Goal: Information Seeking & Learning: Understand process/instructions

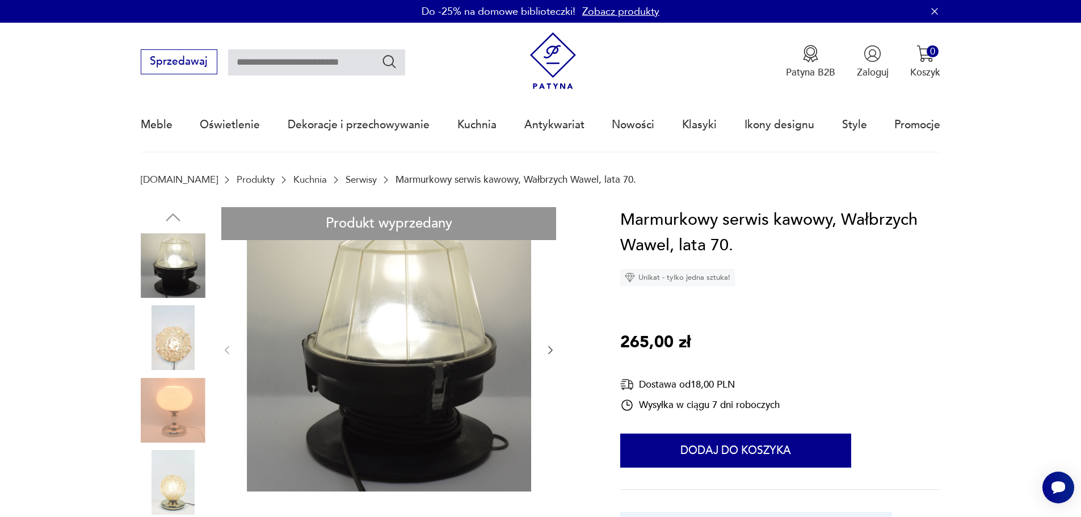
click at [561, 53] on img at bounding box center [552, 60] width 57 height 57
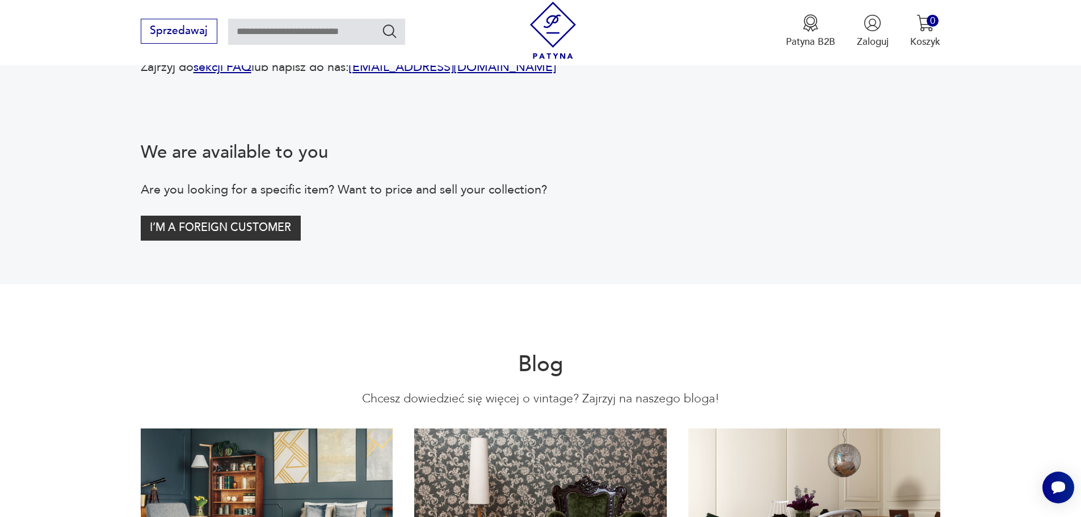
scroll to position [2383, 0]
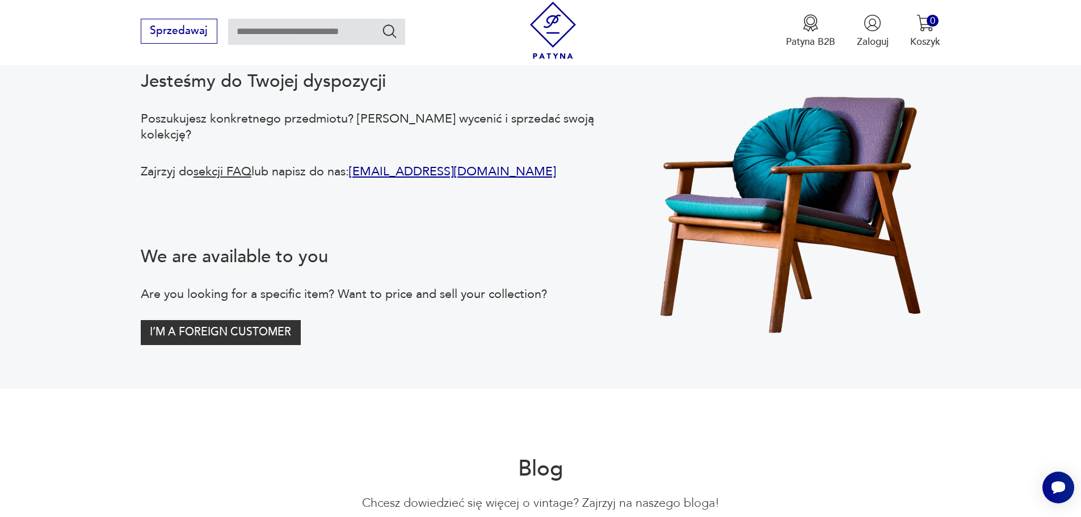
click at [220, 180] on link "sekcji FAQ" at bounding box center [222, 171] width 58 height 17
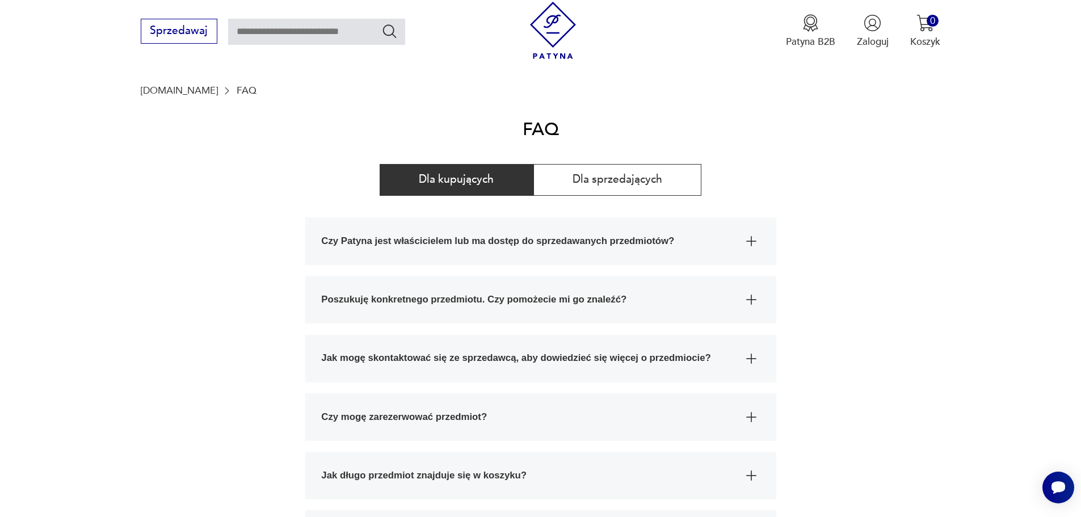
scroll to position [113, 0]
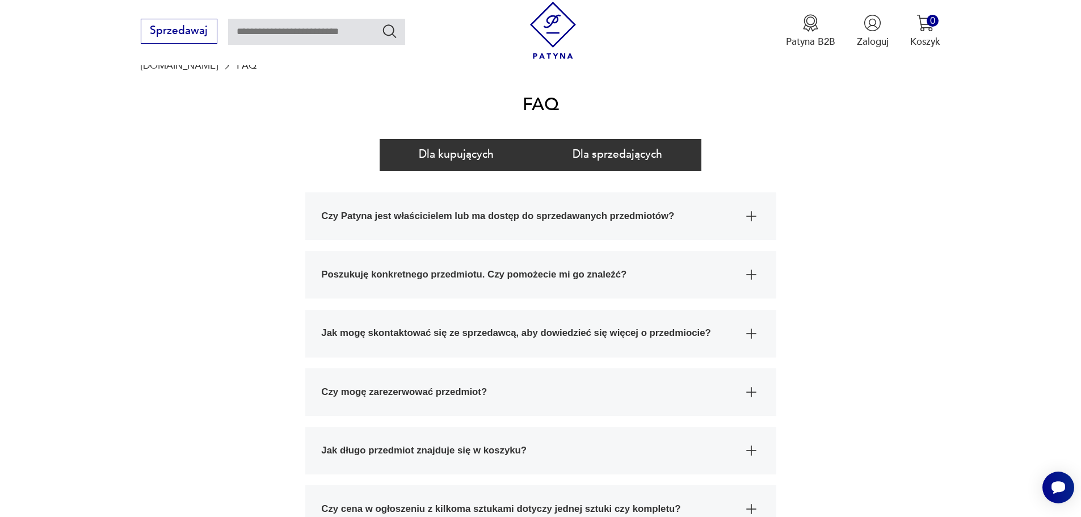
click at [574, 161] on button "Dla sprzedających" at bounding box center [617, 155] width 169 height 32
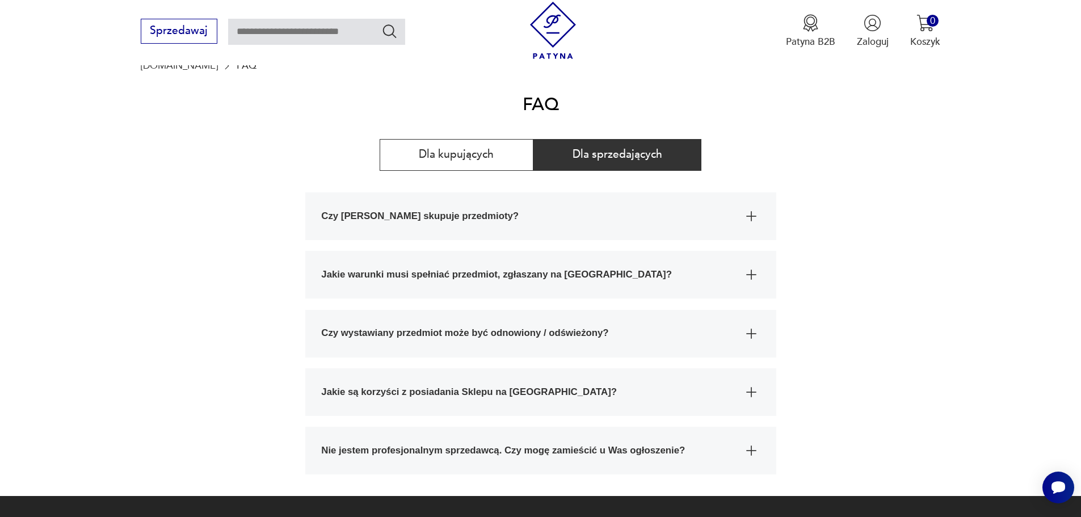
click at [409, 220] on span "Czy Patyna skupuje przedmioty?" at bounding box center [528, 216] width 414 height 48
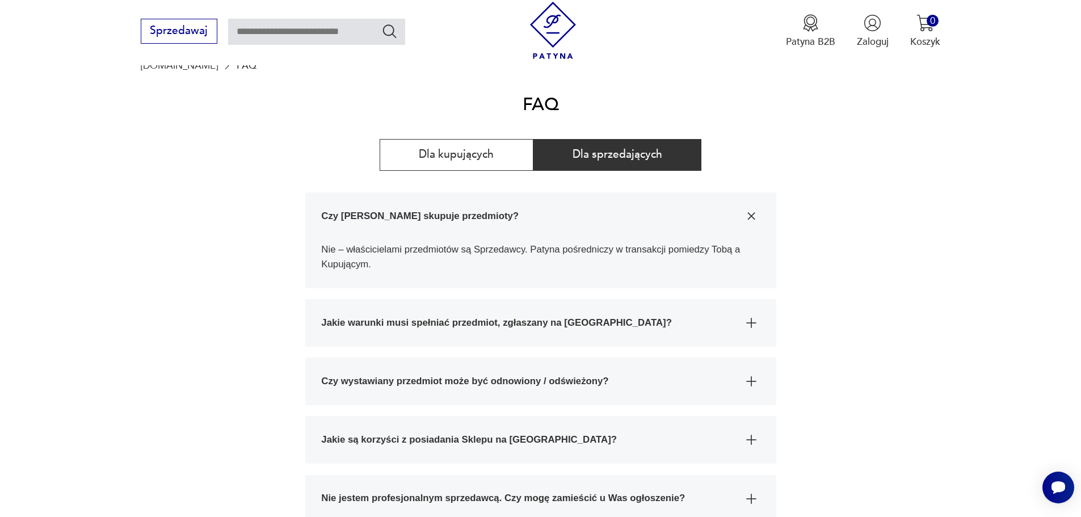
click at [409, 220] on span "Czy Patyna skupuje przedmioty?" at bounding box center [528, 216] width 414 height 48
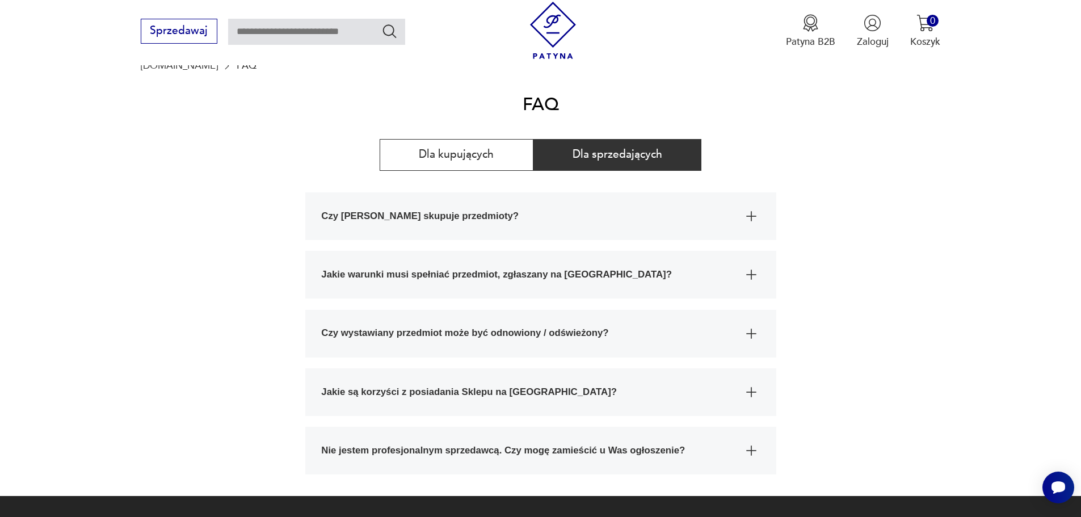
click at [527, 285] on span "Jakie warunki musi spełniać przedmiot, zgłaszany na Patynę?" at bounding box center [528, 275] width 414 height 48
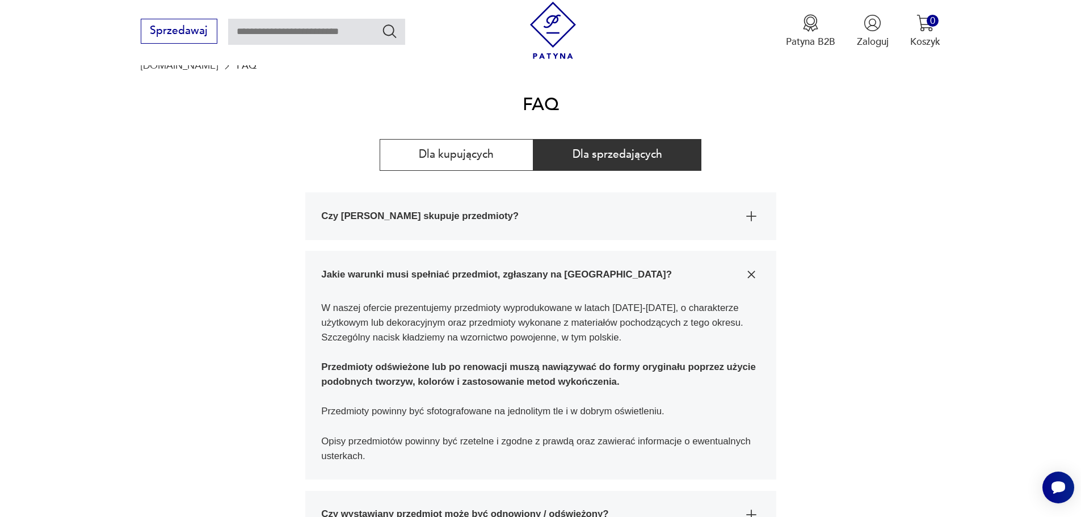
click at [527, 285] on span "Jakie warunki musi spełniać przedmiot, zgłaszany na Patynę?" at bounding box center [528, 275] width 414 height 48
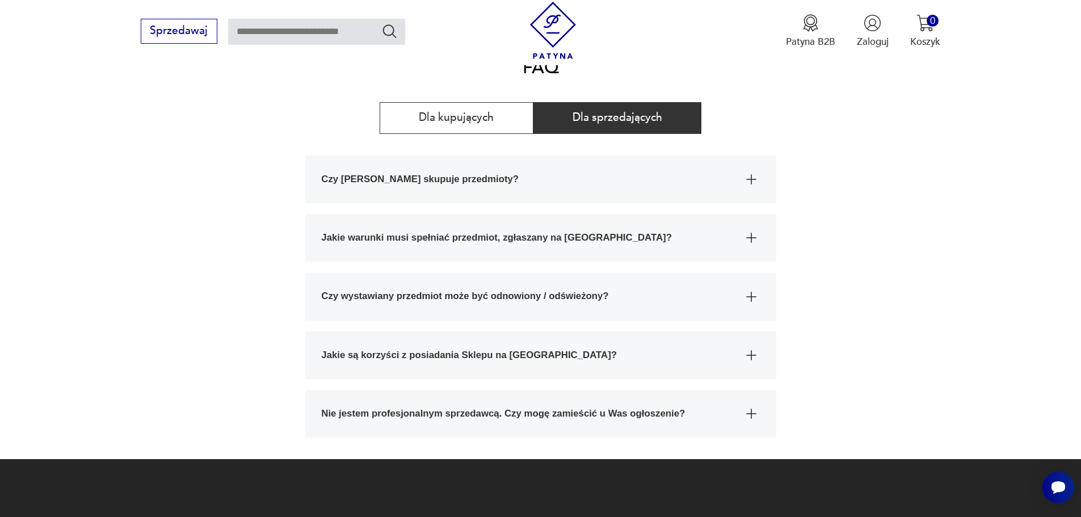
scroll to position [170, 0]
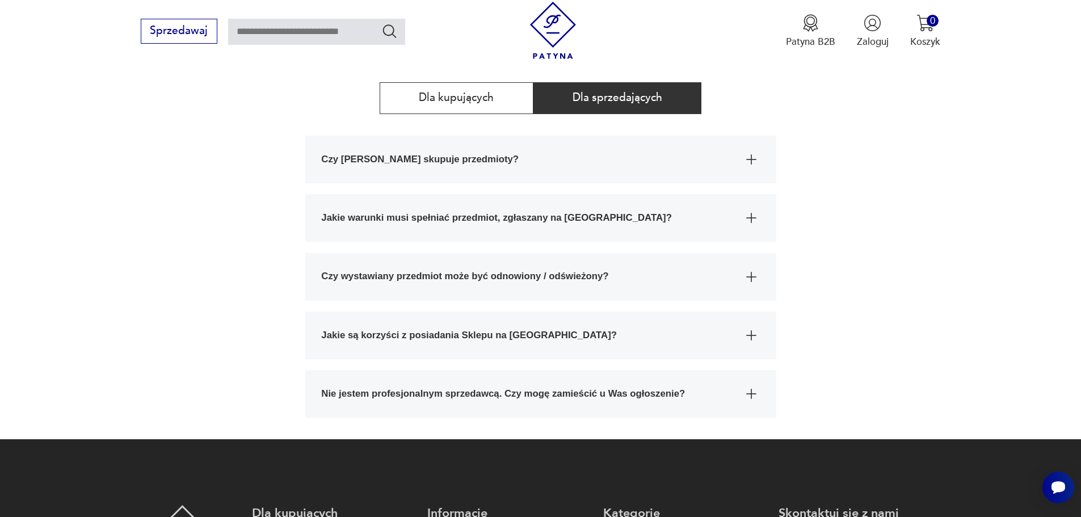
click at [551, 395] on span "Nie jestem profesjonalnym sprzedawcą. Czy mogę zamieścić u Was ogłoszenie?" at bounding box center [528, 394] width 414 height 48
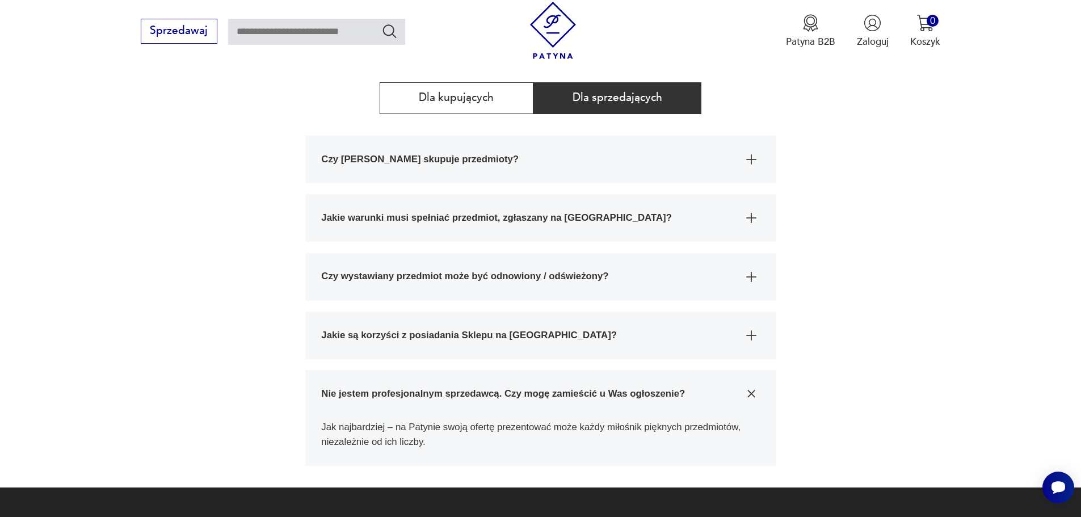
click at [551, 395] on span "Nie jestem profesjonalnym sprzedawcą. Czy mogę zamieścić u Was ogłoszenie?" at bounding box center [528, 394] width 414 height 48
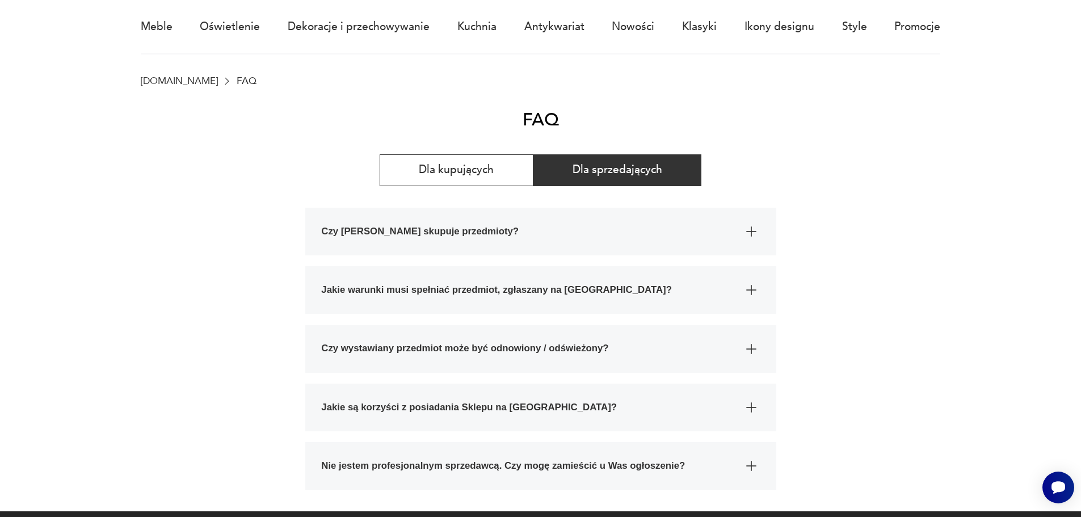
scroll to position [0, 0]
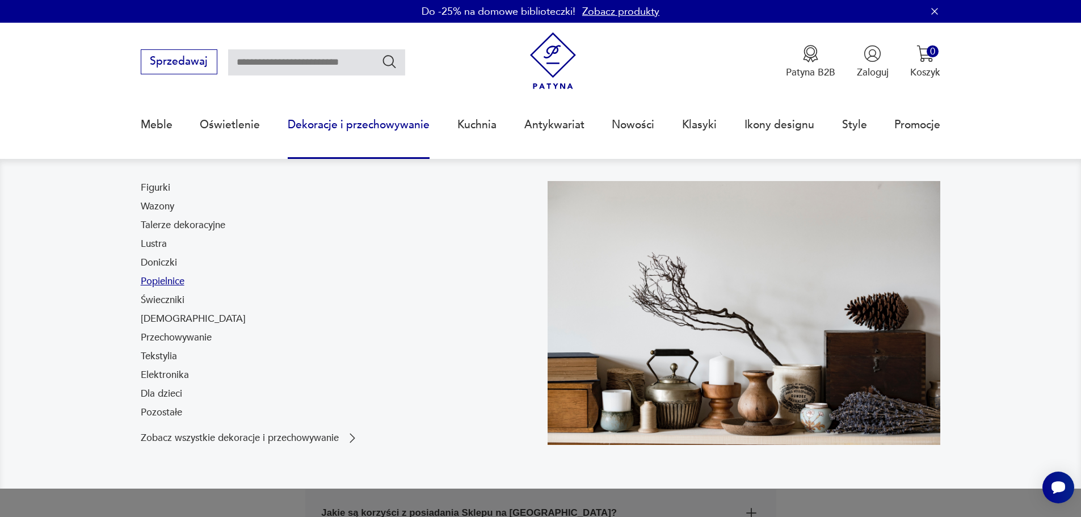
click at [163, 284] on link "Popielnice" at bounding box center [163, 282] width 44 height 14
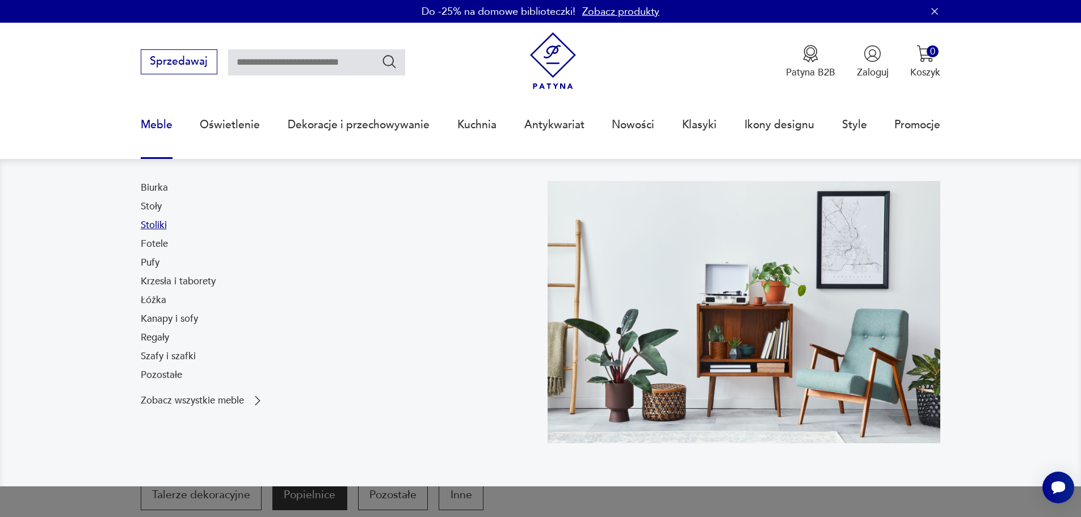
click at [155, 225] on link "Stoliki" at bounding box center [154, 225] width 26 height 14
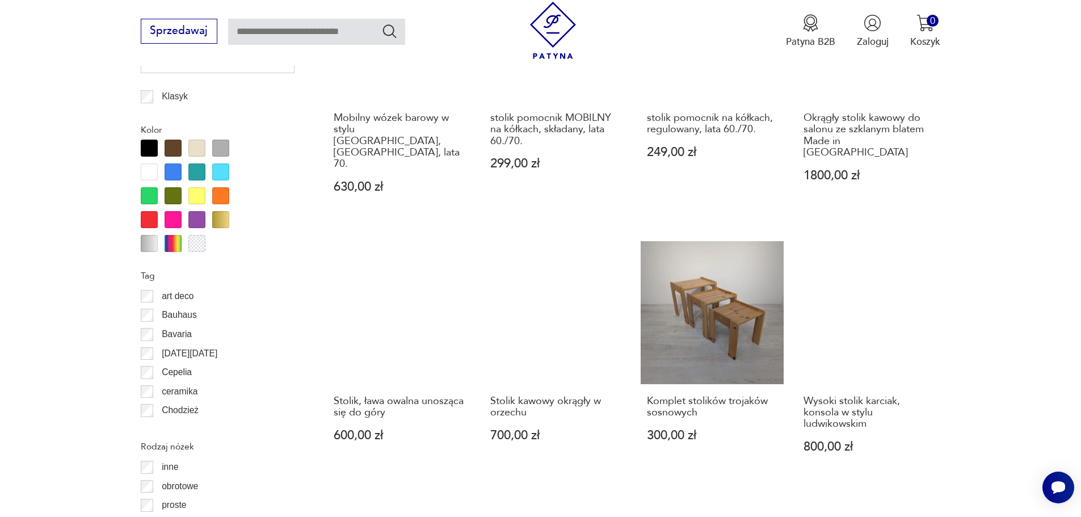
scroll to position [1228, 0]
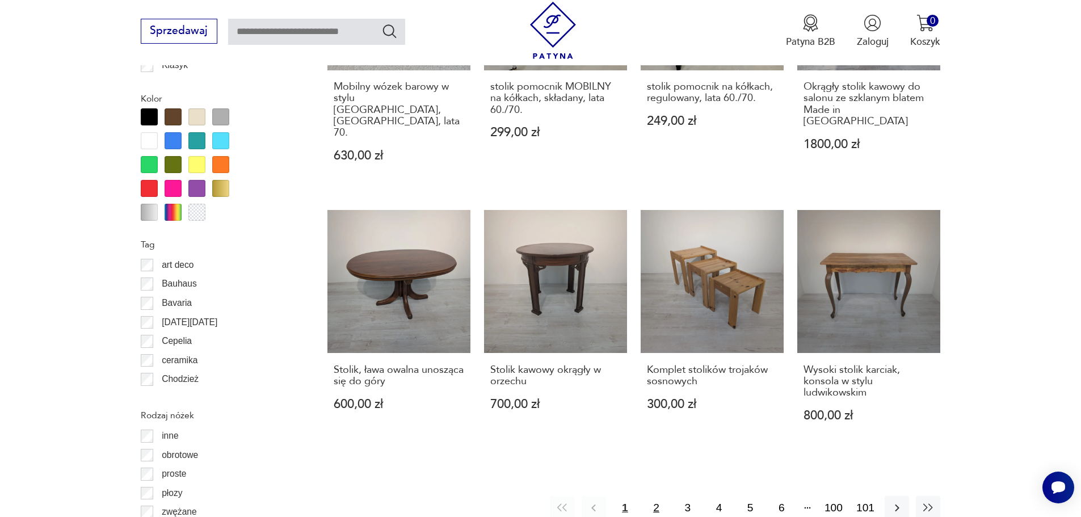
click at [655, 496] on button "2" at bounding box center [656, 508] width 24 height 24
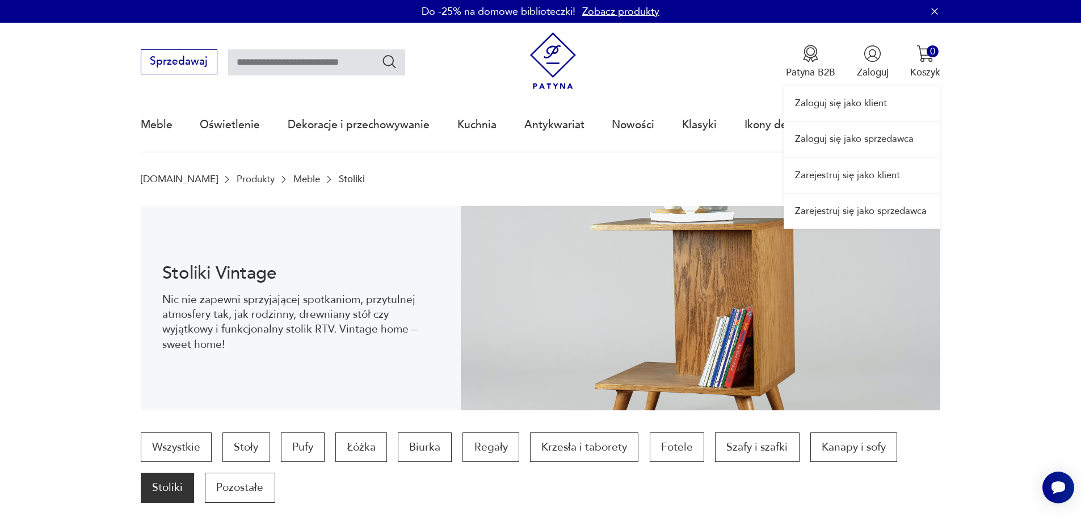
click at [874, 212] on link "Zarejestruj się jako sprzedawca" at bounding box center [862, 211] width 157 height 35
